Goal: Information Seeking & Learning: Check status

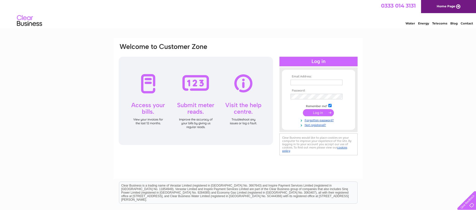
type input "derekmcgroarty@hotmail.com"
click at [318, 113] on input "submit" at bounding box center [318, 112] width 31 height 7
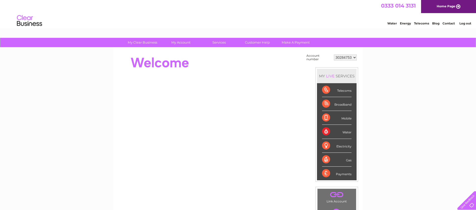
click at [354, 58] on select "30284753 30287982 30298920" at bounding box center [345, 57] width 23 height 6
select select "30298920"
click at [334, 54] on select "30284753 30287982 30298920" at bounding box center [345, 57] width 23 height 6
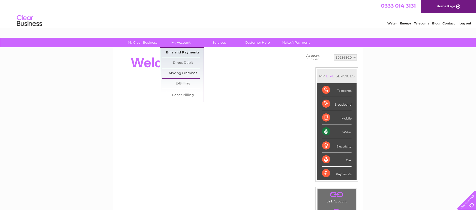
click at [183, 52] on link "Bills and Payments" at bounding box center [183, 53] width 42 height 10
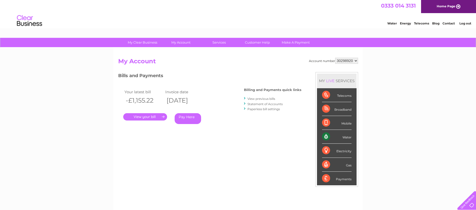
click at [150, 116] on link "." at bounding box center [145, 116] width 44 height 7
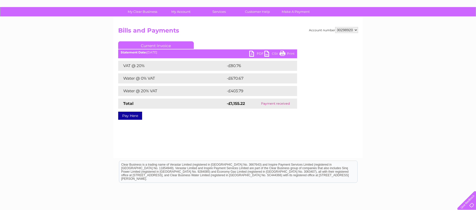
scroll to position [32, 0]
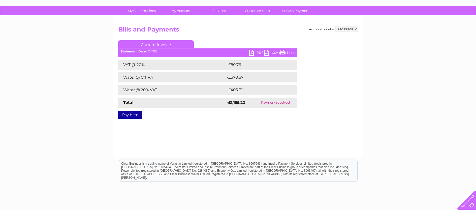
click at [253, 52] on link "PDF" at bounding box center [256, 53] width 15 height 7
click at [252, 54] on link "PDF" at bounding box center [256, 53] width 15 height 7
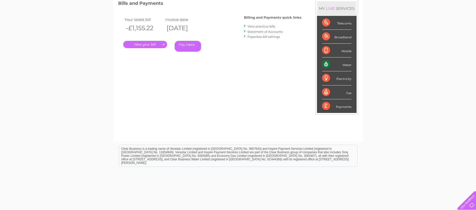
scroll to position [72, 0]
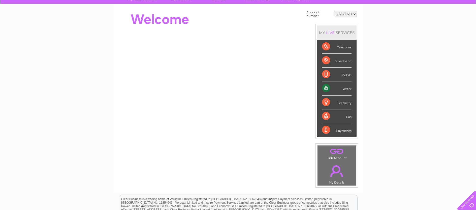
scroll to position [37, 0]
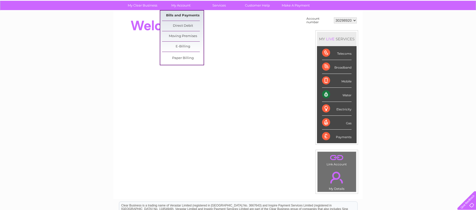
click at [183, 15] on link "Bills and Payments" at bounding box center [183, 16] width 42 height 10
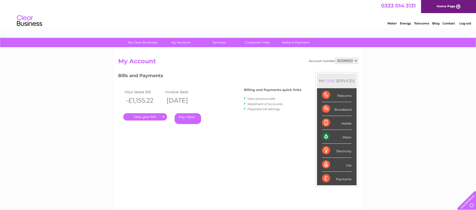
click at [259, 99] on link "View previous bills" at bounding box center [262, 99] width 28 height 4
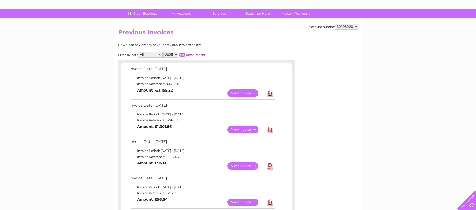
scroll to position [28, 0]
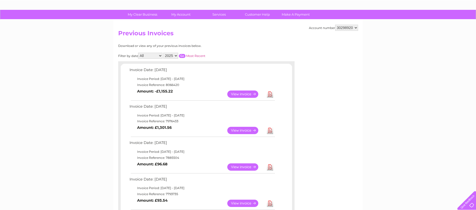
drag, startPoint x: 162, startPoint y: 115, endPoint x: 211, endPoint y: 115, distance: 49.4
click at [211, 115] on td "Invoice Period: [DATE] - [DATE]" at bounding box center [202, 115] width 148 height 6
drag, startPoint x: 160, startPoint y: 78, endPoint x: 227, endPoint y: 79, distance: 67.1
click at [227, 79] on td "Invoice Period: 1 September 2025 - 30 September 2025" at bounding box center [202, 79] width 148 height 6
copy td "1 September 2025 - 30 September 2025"
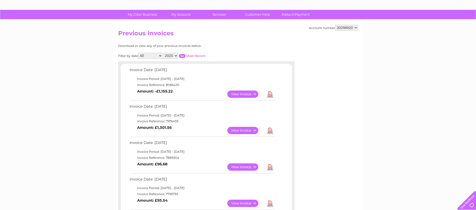
drag, startPoint x: 166, startPoint y: 85, endPoint x: 180, endPoint y: 84, distance: 14.4
click at [180, 84] on td "Invoice Reference: 8066420" at bounding box center [202, 85] width 148 height 6
copy td "8066420"
drag, startPoint x: 160, startPoint y: 116, endPoint x: 207, endPoint y: 116, distance: 47.2
click at [207, 116] on td "Invoice Period: 1 August 2025 - 31 August 2025" at bounding box center [202, 115] width 148 height 6
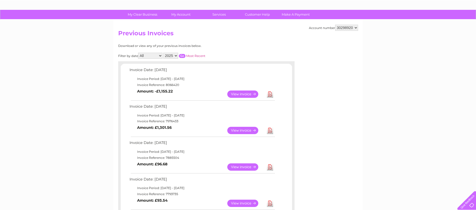
click at [212, 116] on td "Invoice Period: 1 August 2025 - 31 August 2025" at bounding box center [202, 115] width 148 height 6
drag, startPoint x: 179, startPoint y: 122, endPoint x: 165, endPoint y: 123, distance: 13.2
click at [165, 123] on td "Invoice Reference: 7976433" at bounding box center [202, 121] width 148 height 6
copy td "7976433"
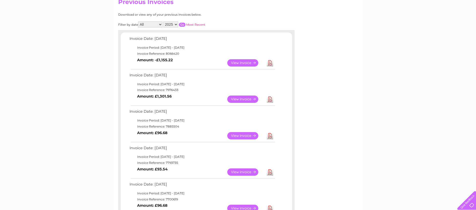
scroll to position [60, 0]
click at [242, 137] on link "View" at bounding box center [245, 135] width 37 height 7
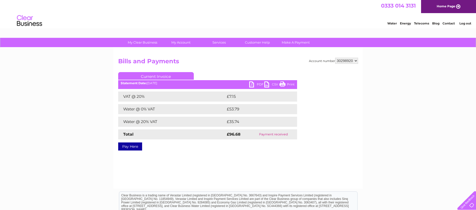
click at [251, 85] on link "PDF" at bounding box center [256, 84] width 15 height 7
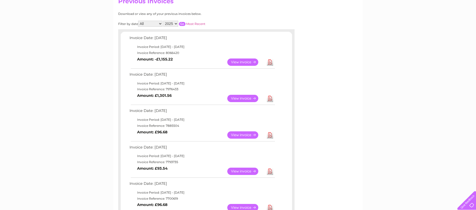
drag, startPoint x: 175, startPoint y: 126, endPoint x: 166, endPoint y: 125, distance: 9.4
click at [166, 125] on td "Invoice Reference: 7885504" at bounding box center [202, 126] width 148 height 6
copy td "7885504"
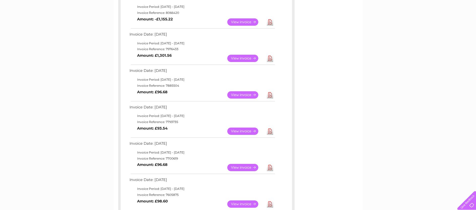
scroll to position [101, 0]
click at [246, 131] on link "View" at bounding box center [245, 130] width 37 height 7
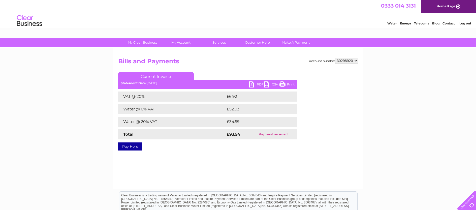
click at [253, 85] on link "PDF" at bounding box center [256, 84] width 15 height 7
click at [251, 83] on link "PDF" at bounding box center [256, 84] width 15 height 7
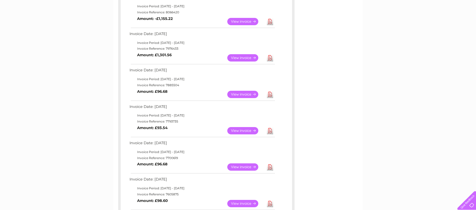
drag, startPoint x: 166, startPoint y: 122, endPoint x: 183, endPoint y: 123, distance: 17.2
click at [183, 123] on td "Invoice Reference: 7793735" at bounding box center [202, 122] width 148 height 6
copy td "7793735"
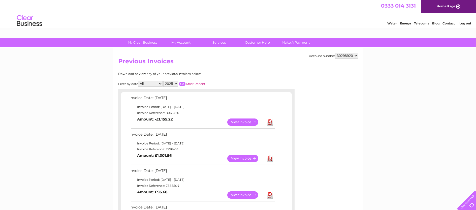
click at [243, 123] on link "View" at bounding box center [245, 122] width 37 height 7
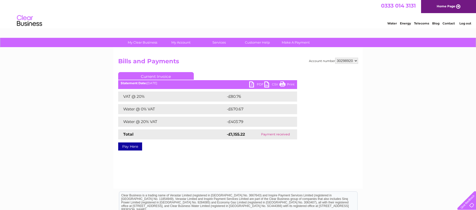
click at [253, 85] on link "PDF" at bounding box center [256, 84] width 15 height 7
drag, startPoint x: 250, startPoint y: 135, endPoint x: 225, endPoint y: 133, distance: 24.8
click at [225, 133] on tr "Total -£1,155.22 Payment received" at bounding box center [207, 134] width 179 height 10
click at [225, 133] on td "Total" at bounding box center [171, 134] width 107 height 10
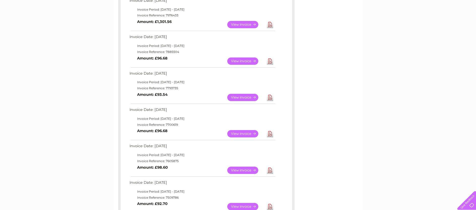
scroll to position [134, 0]
click at [240, 130] on link "View" at bounding box center [245, 133] width 37 height 7
click at [239, 133] on link "View" at bounding box center [245, 133] width 37 height 7
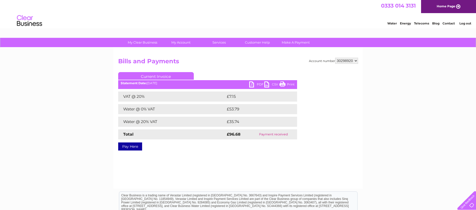
click at [252, 84] on link "PDF" at bounding box center [256, 84] width 15 height 7
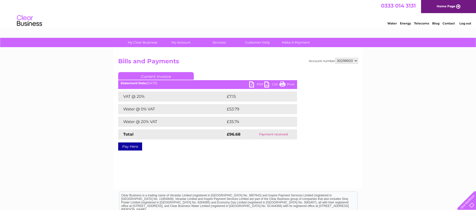
click at [254, 85] on link "PDF" at bounding box center [256, 84] width 15 height 7
click at [252, 85] on link "PDF" at bounding box center [256, 84] width 15 height 7
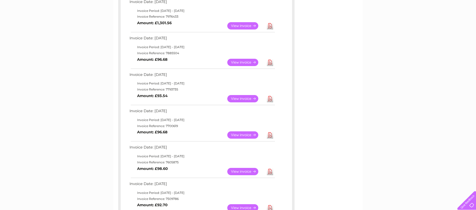
drag, startPoint x: 178, startPoint y: 126, endPoint x: 166, endPoint y: 126, distance: 11.9
click at [165, 126] on td "Invoice Reference: 7700619" at bounding box center [202, 126] width 148 height 6
copy td "7700619"
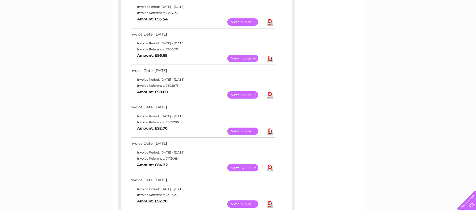
scroll to position [211, 0]
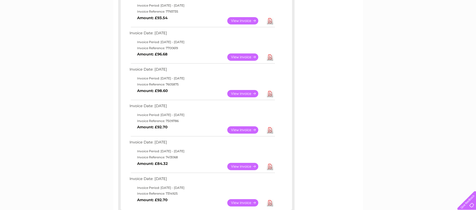
click at [241, 95] on link "View" at bounding box center [245, 93] width 37 height 7
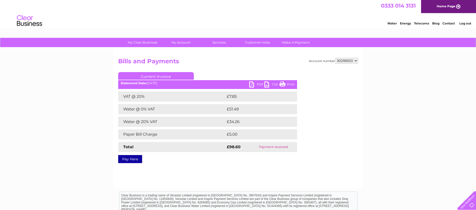
click at [252, 84] on link "PDF" at bounding box center [256, 84] width 15 height 7
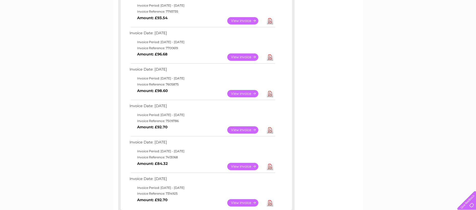
drag, startPoint x: 166, startPoint y: 85, endPoint x: 189, endPoint y: 85, distance: 22.7
click at [189, 85] on td "Invoice Reference: 7605875" at bounding box center [202, 84] width 148 height 6
drag, startPoint x: 179, startPoint y: 84, endPoint x: 165, endPoint y: 85, distance: 13.7
click at [165, 85] on td "Invoice Reference: 7605875" at bounding box center [202, 84] width 148 height 6
copy td "7605875"
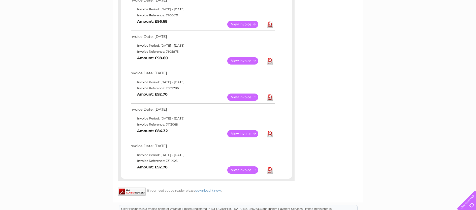
scroll to position [251, 0]
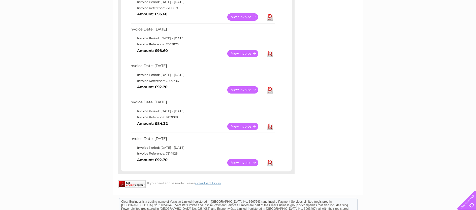
click at [239, 90] on link "View" at bounding box center [245, 89] width 37 height 7
click at [239, 89] on link "View" at bounding box center [245, 89] width 37 height 7
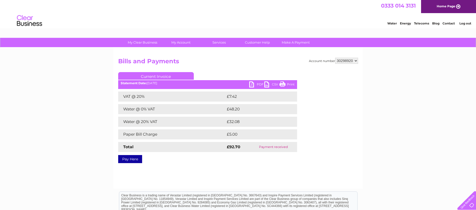
click at [129, 159] on link "Pay Here" at bounding box center [130, 159] width 24 height 8
click at [254, 84] on link "PDF" at bounding box center [256, 84] width 15 height 7
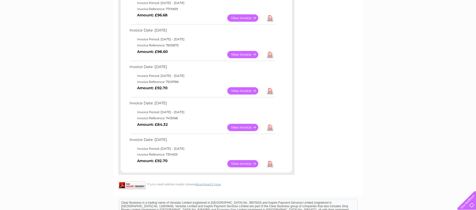
drag, startPoint x: 165, startPoint y: 81, endPoint x: 182, endPoint y: 82, distance: 16.2
click at [182, 82] on td "Invoice Reference: 7509786" at bounding box center [202, 82] width 148 height 6
copy td "7509786"
click at [241, 128] on link "View" at bounding box center [245, 127] width 37 height 7
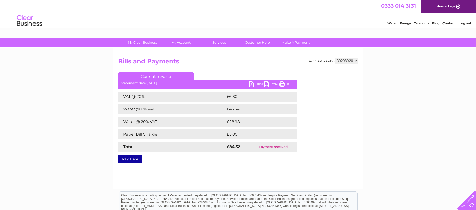
click at [251, 85] on link "PDF" at bounding box center [256, 84] width 15 height 7
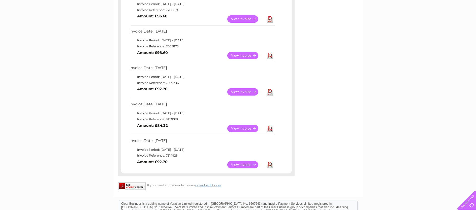
drag, startPoint x: 165, startPoint y: 120, endPoint x: 186, endPoint y: 121, distance: 20.2
click at [186, 121] on td "Invoice Reference: 7413068" at bounding box center [202, 119] width 148 height 6
copy td "7413068"
click at [245, 164] on link "View" at bounding box center [245, 164] width 37 height 7
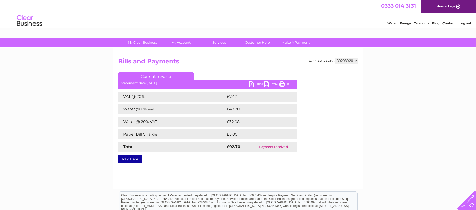
click at [251, 85] on link "PDF" at bounding box center [256, 84] width 15 height 7
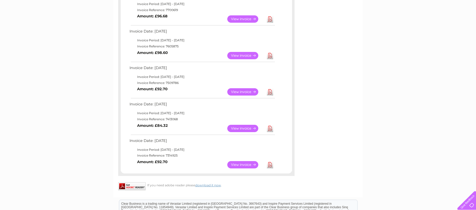
drag, startPoint x: 166, startPoint y: 155, endPoint x: 178, endPoint y: 156, distance: 12.6
click at [179, 156] on td "Invoice Reference: 7314925" at bounding box center [202, 156] width 148 height 6
copy td "7314925"
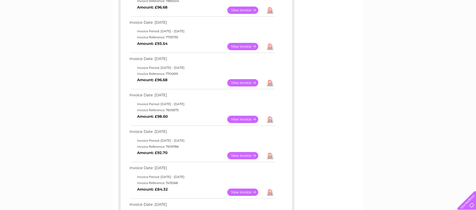
scroll to position [14, 0]
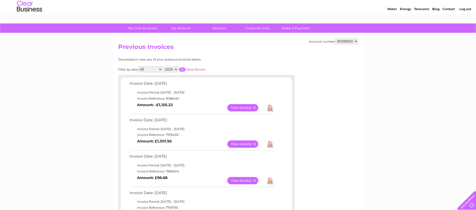
click at [177, 69] on select "2025 2024" at bounding box center [170, 69] width 15 height 6
select select "2024"
click at [164, 66] on select "2025 2024" at bounding box center [170, 69] width 15 height 6
click at [182, 69] on input "button" at bounding box center [182, 70] width 7 height 4
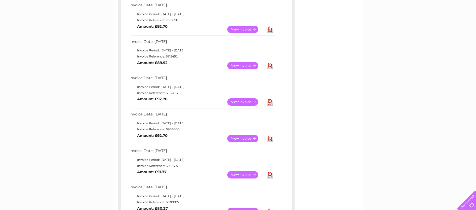
scroll to position [116, 0]
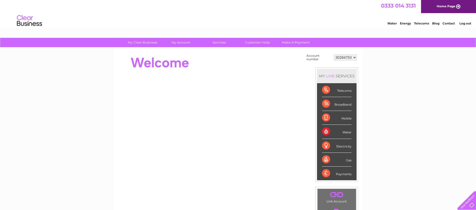
click at [351, 56] on select "30284753 30287982 30298920" at bounding box center [345, 57] width 23 height 6
select select "30298920"
click at [334, 54] on select "30284753 30287982 30298920" at bounding box center [345, 57] width 23 height 6
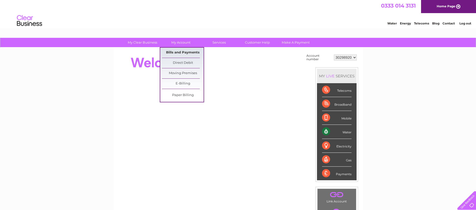
click at [183, 53] on link "Bills and Payments" at bounding box center [183, 53] width 42 height 10
click at [183, 52] on link "Bills and Payments" at bounding box center [183, 53] width 42 height 10
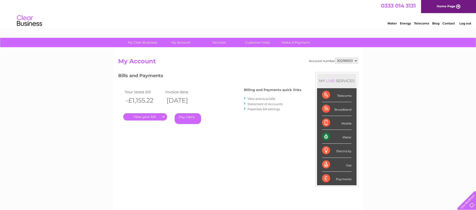
click at [394, 70] on div "My Clear Business Login Details My Details My Preferences Link Account My Accou…" at bounding box center [238, 169] width 476 height 263
